Goal: Information Seeking & Learning: Learn about a topic

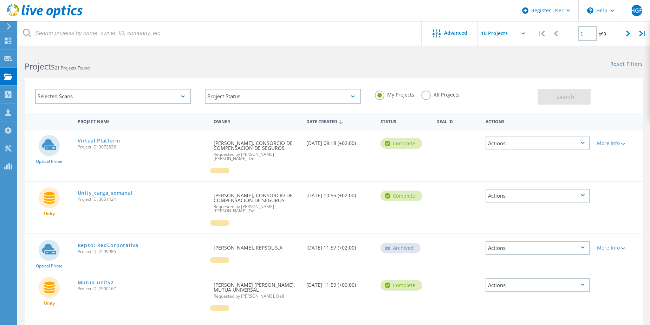
click at [97, 141] on link "Virtual Platform" at bounding box center [99, 140] width 42 height 5
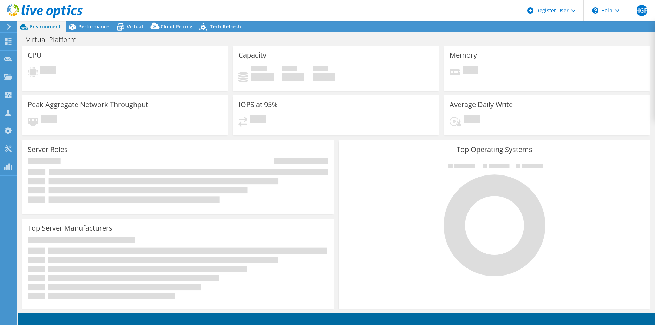
select select "EULondon"
select select "USD"
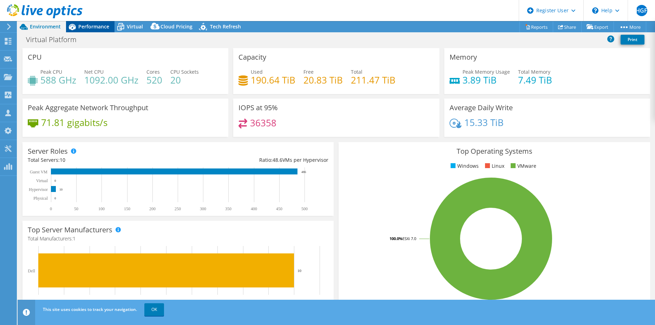
click at [96, 28] on span "Performance" at bounding box center [93, 26] width 31 height 7
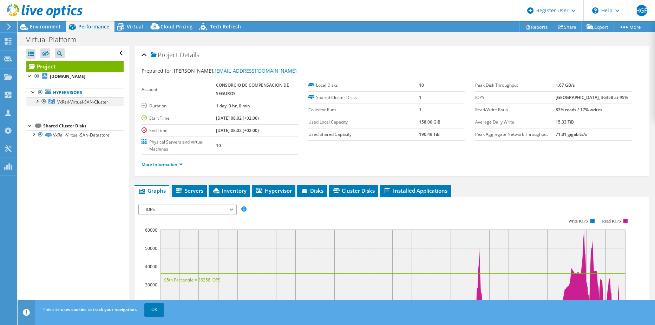
click at [38, 102] on div at bounding box center [36, 100] width 7 height 7
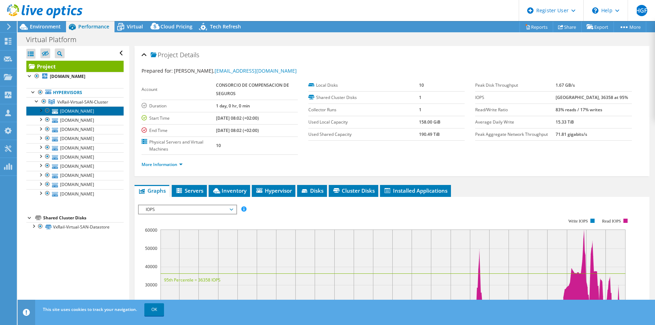
click at [81, 113] on link "[DOMAIN_NAME]" at bounding box center [74, 110] width 97 height 9
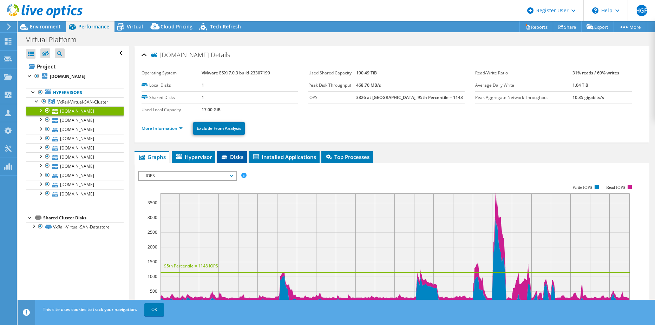
click at [233, 158] on span "Disks" at bounding box center [232, 156] width 23 height 7
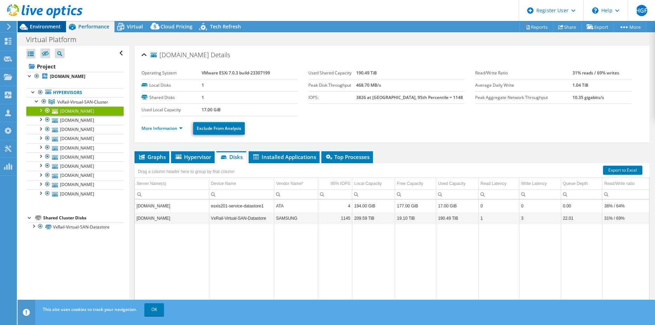
click at [33, 25] on span "Environment" at bounding box center [45, 26] width 31 height 7
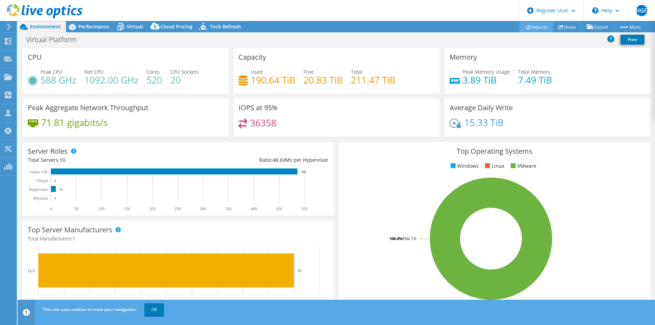
click at [531, 29] on link "Reports" at bounding box center [536, 26] width 34 height 11
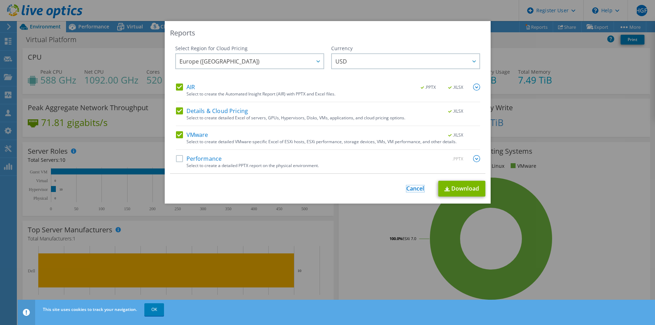
click at [409, 190] on link "Cancel" at bounding box center [415, 188] width 18 height 7
